Goal: Transaction & Acquisition: Download file/media

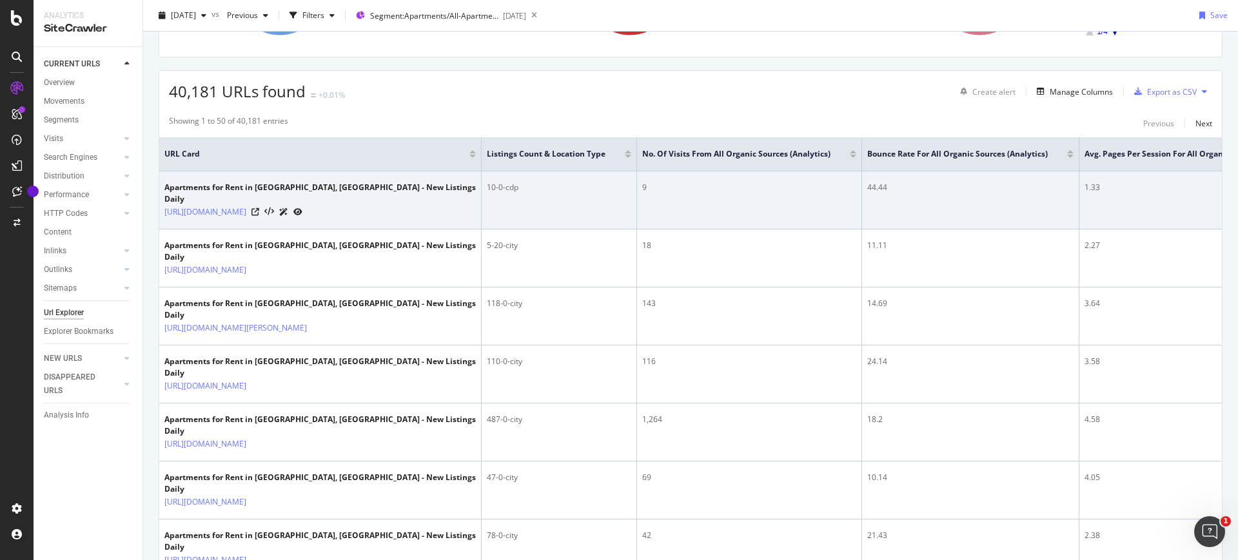
scroll to position [192, 0]
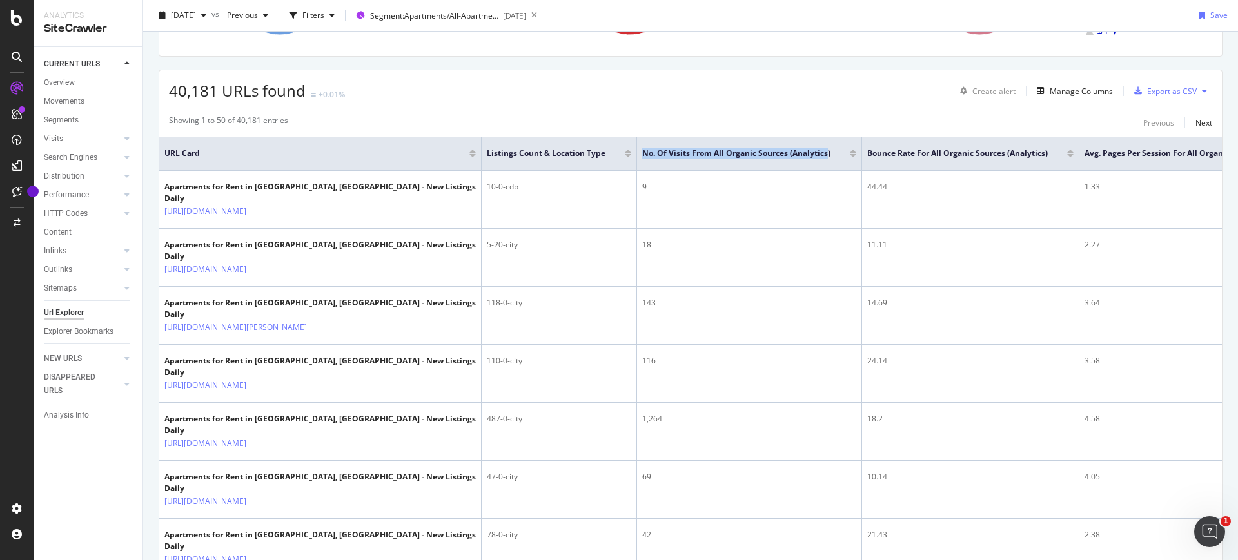
drag, startPoint x: 828, startPoint y: 154, endPoint x: 619, endPoint y: 139, distance: 208.7
click at [619, 139] on tr "URL Card Listings Count & Location Type No. of Visits from All Organic Sources …" at bounding box center [746, 154] width 1175 height 34
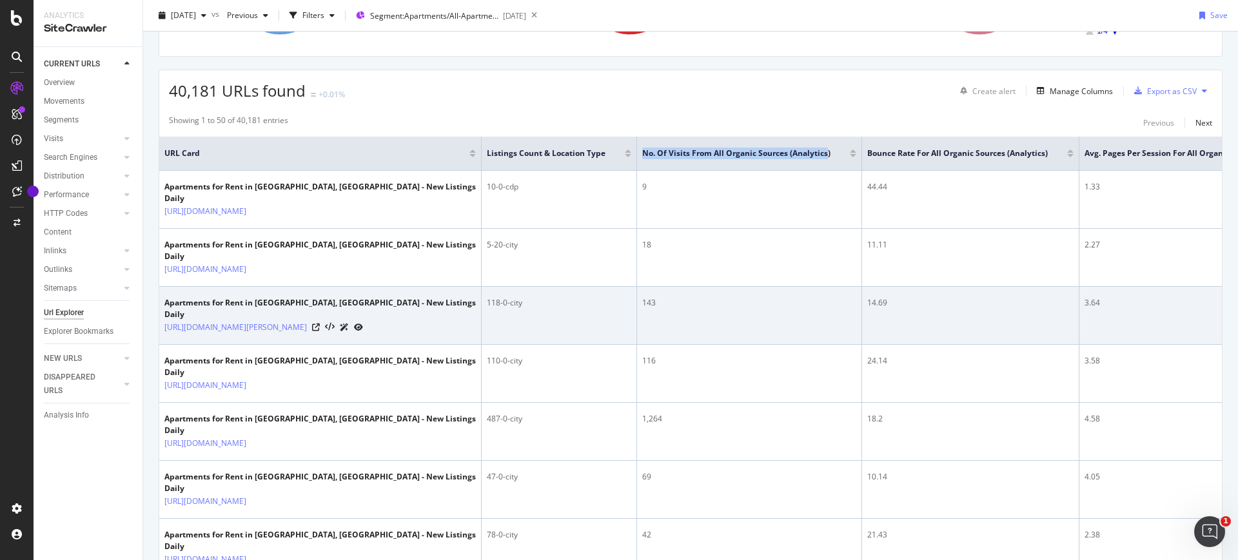
copy tr "No. of Visits from All Organic Sources (Analytics"
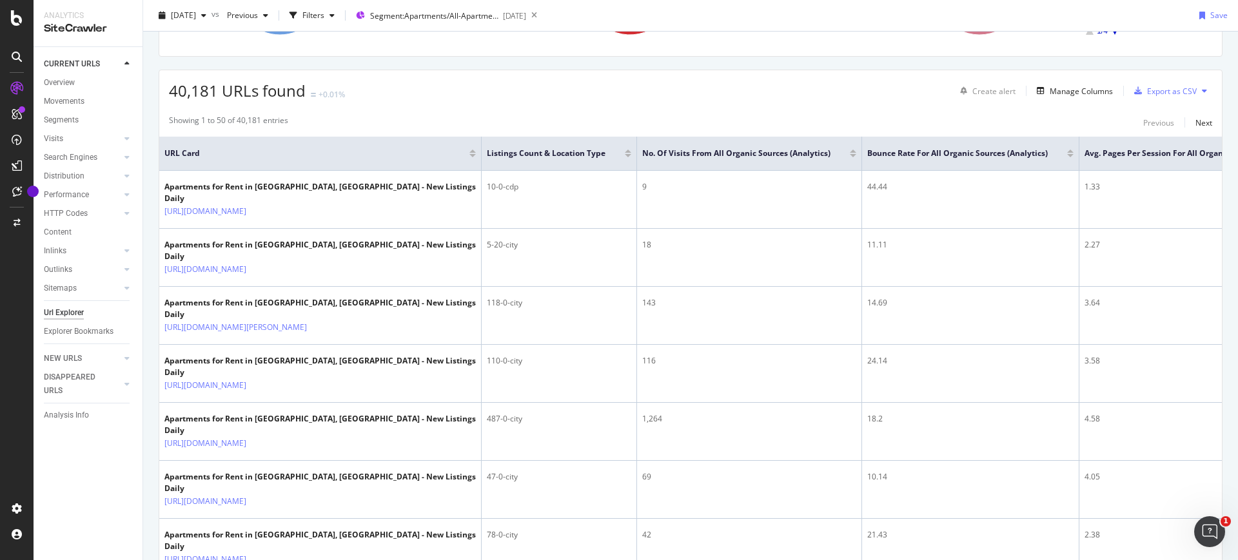
click at [593, 92] on div "40,181 URLs found +0.01% Create alert Manage Columns Export as CSV" at bounding box center [690, 86] width 1062 height 32
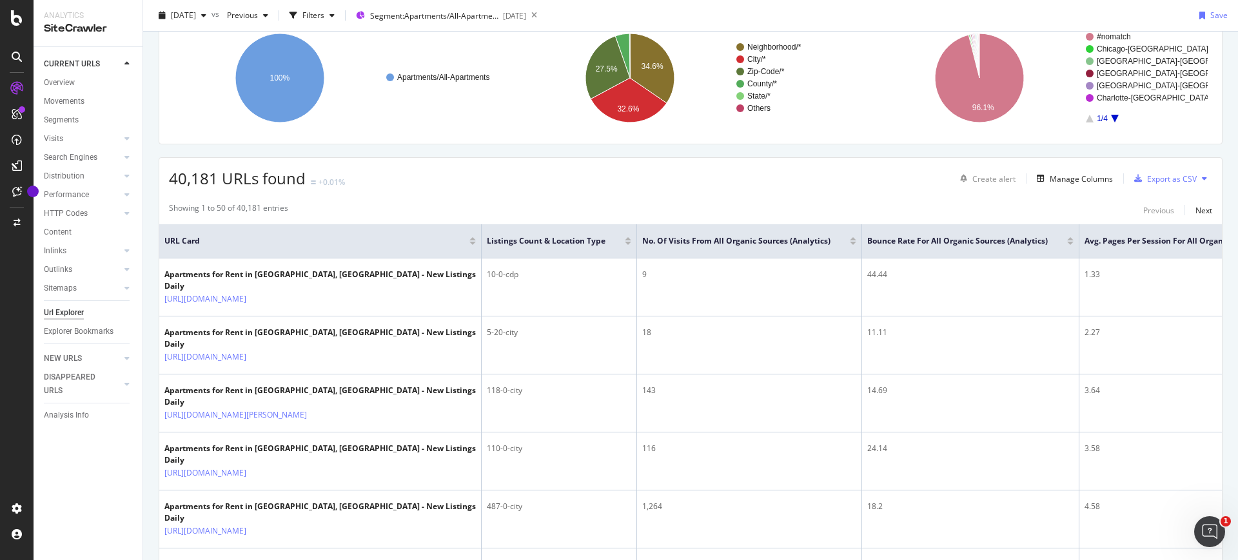
scroll to position [0, 0]
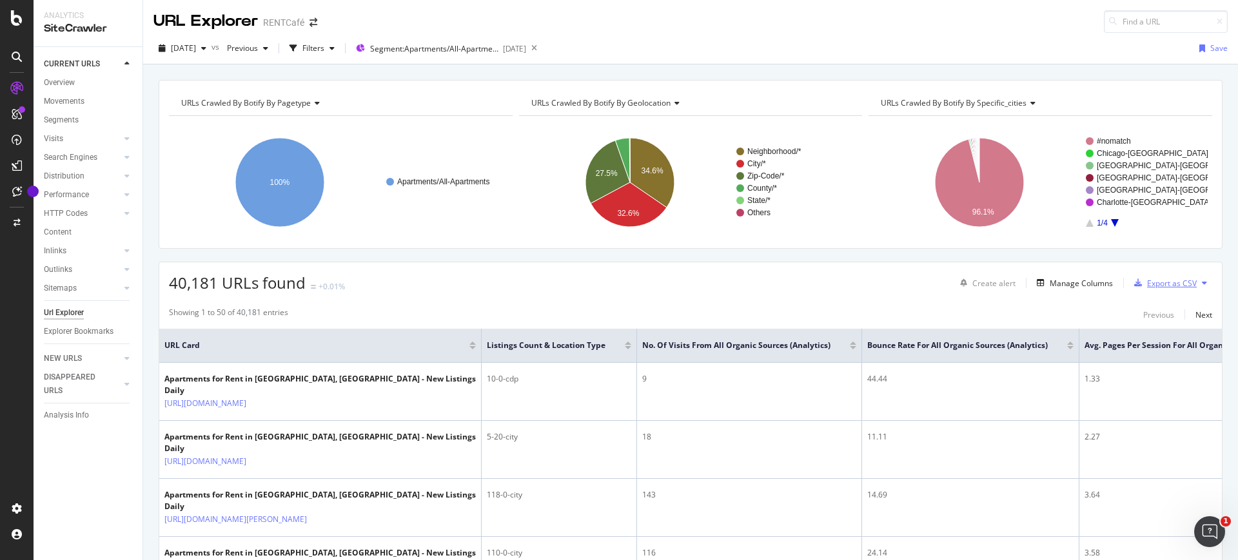
click at [989, 281] on div "Export as CSV" at bounding box center [1172, 283] width 50 height 11
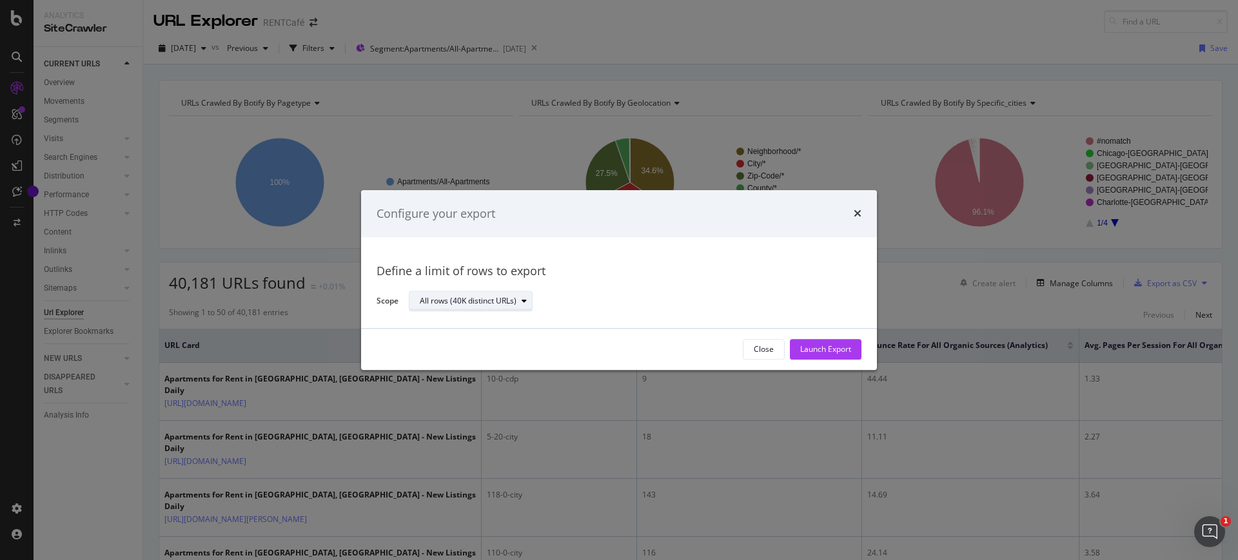
click at [515, 300] on div "All rows (40K distinct URLs)" at bounding box center [468, 302] width 97 height 8
click at [832, 355] on div "Launch Export" at bounding box center [825, 349] width 51 height 19
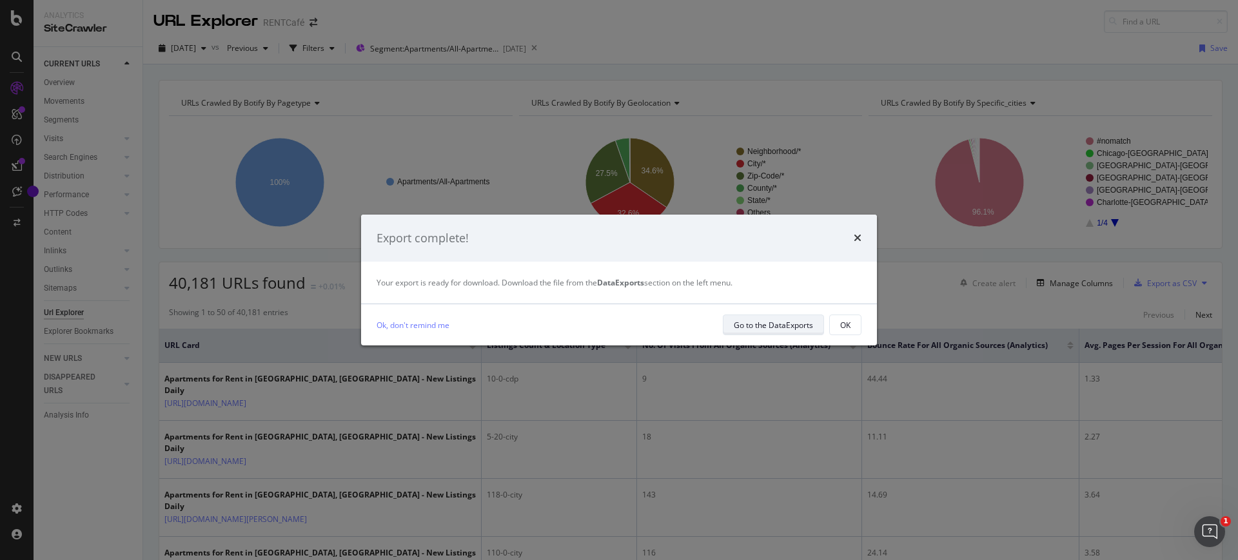
click at [742, 320] on div "Go to the DataExports" at bounding box center [773, 325] width 79 height 11
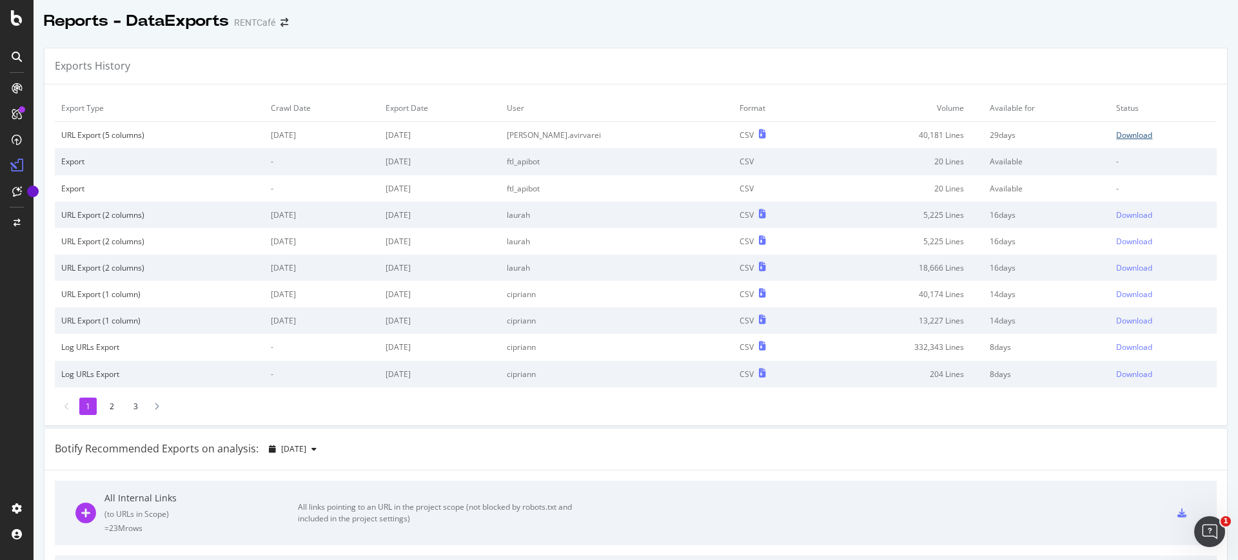
click at [989, 137] on div "Download" at bounding box center [1134, 135] width 36 height 11
